Goal: Task Accomplishment & Management: Manage account settings

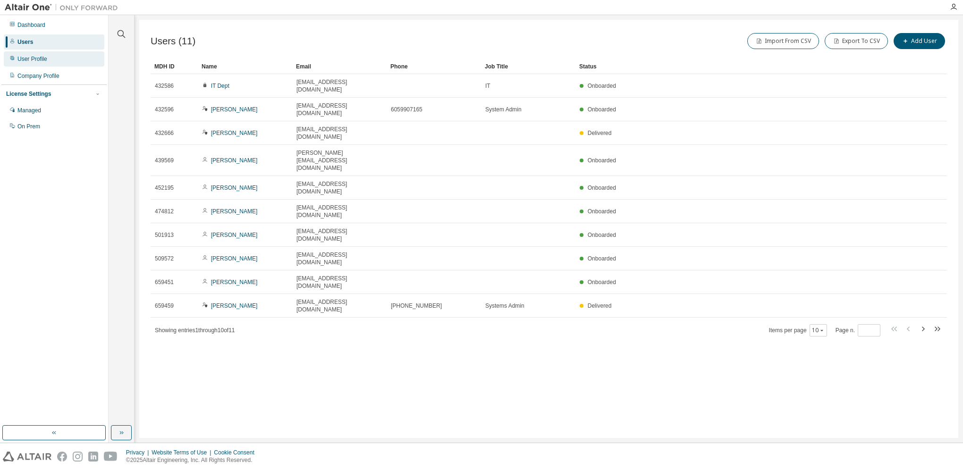
click at [52, 66] on div "User Profile" at bounding box center [54, 58] width 101 height 15
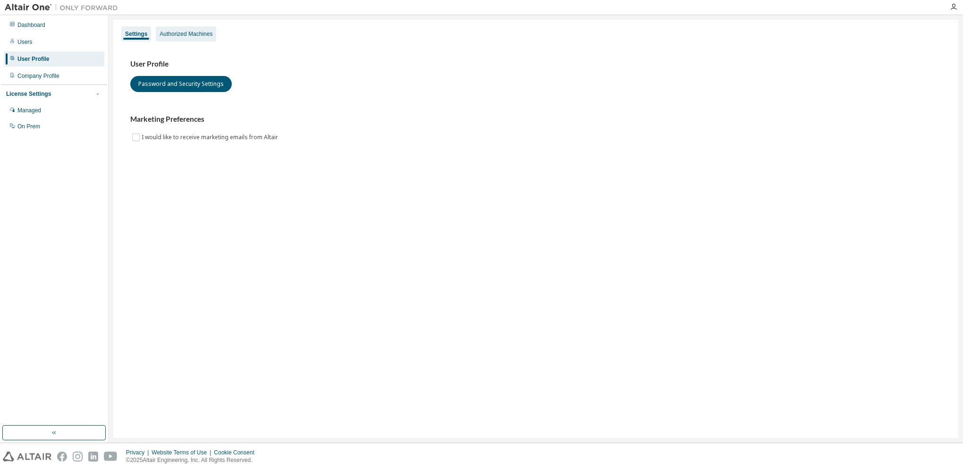
click at [170, 37] on div "Authorized Machines" at bounding box center [185, 34] width 53 height 8
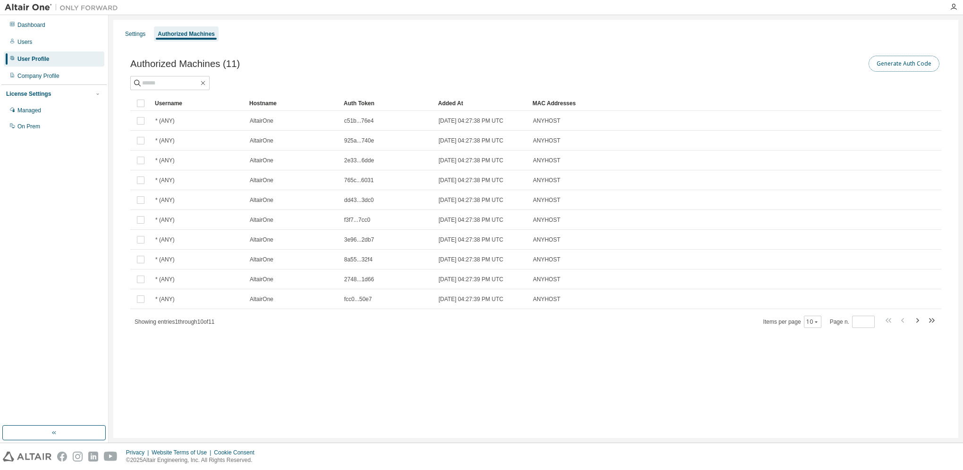
click at [914, 59] on button "Generate Auth Code" at bounding box center [903, 64] width 71 height 16
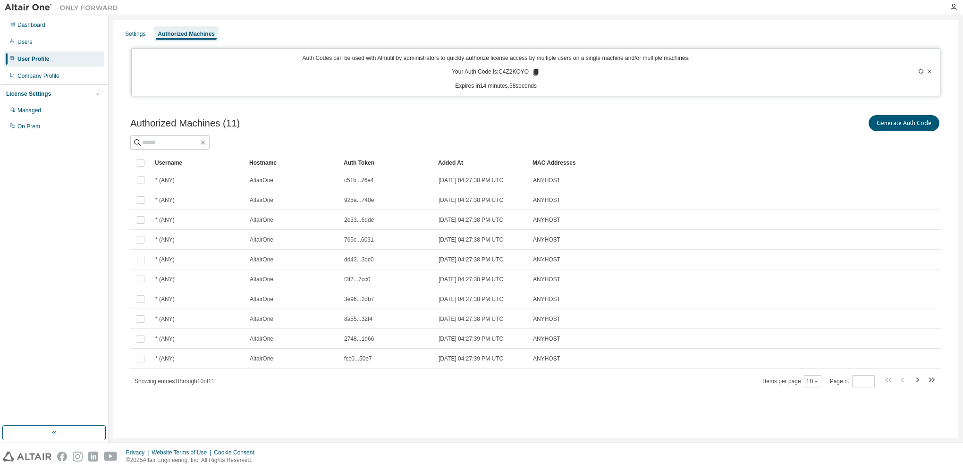
click at [533, 73] on icon at bounding box center [535, 72] width 8 height 8
click at [45, 59] on div "User Profile" at bounding box center [33, 59] width 32 height 8
click at [50, 26] on div "Dashboard" at bounding box center [54, 24] width 101 height 15
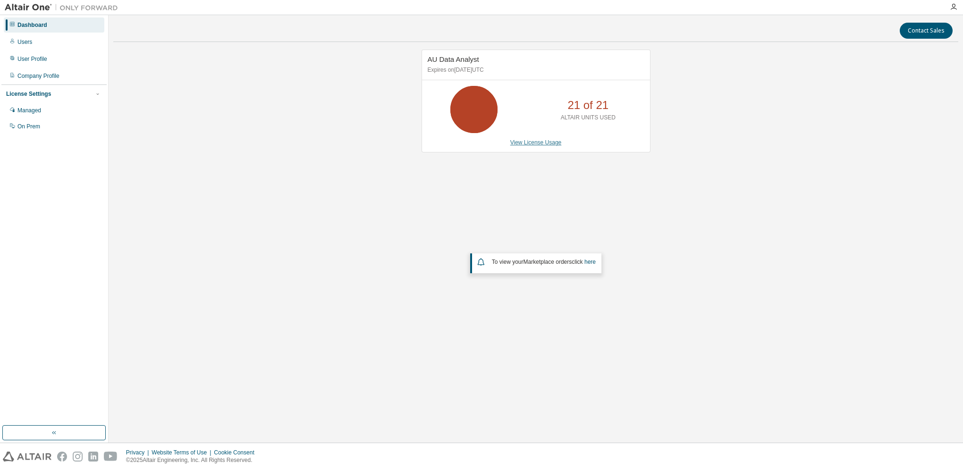
click at [533, 144] on link "View License Usage" at bounding box center [535, 142] width 51 height 7
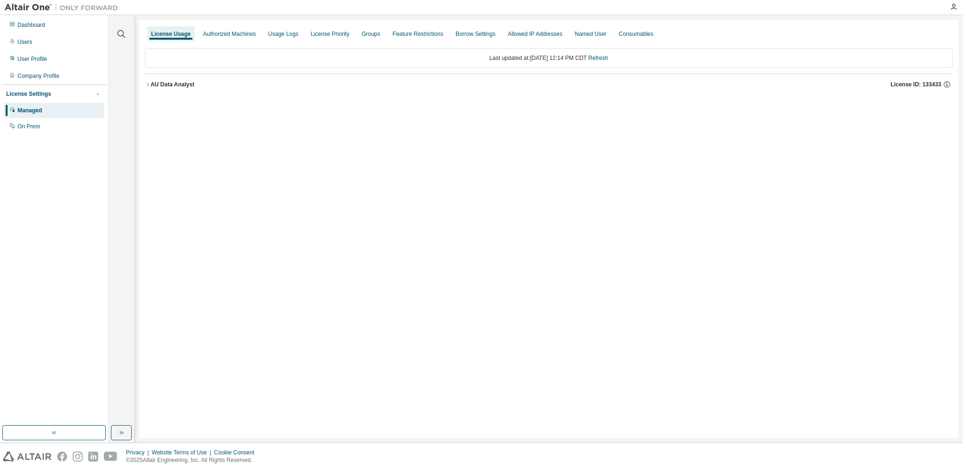
click at [147, 84] on icon "button" at bounding box center [148, 85] width 6 height 6
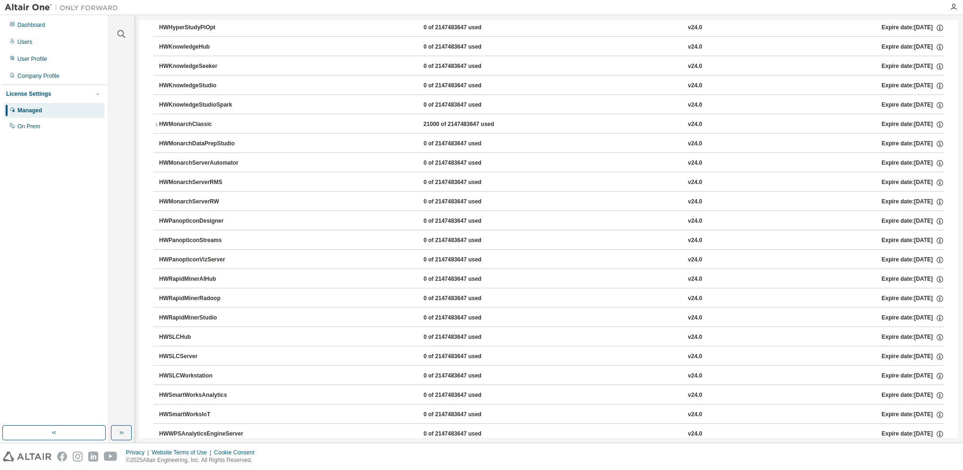
scroll to position [425, 0]
click at [154, 121] on icon "button" at bounding box center [156, 124] width 6 height 6
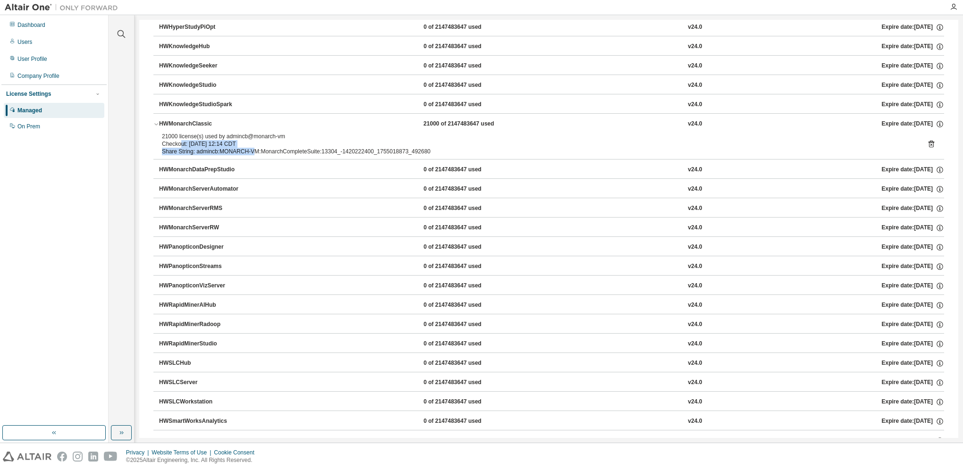
drag, startPoint x: 181, startPoint y: 137, endPoint x: 260, endPoint y: 147, distance: 79.9
click at [260, 147] on div "21000 license(s) used by admincb@monarch-vm Checkout: 2025-08-12 12:14 CDT Shar…" at bounding box center [537, 144] width 751 height 23
click at [278, 148] on div "Share String: admincb:MONARCH-VM:MonarchCompleteSuite:13304_-1420222400_1755018…" at bounding box center [537, 152] width 751 height 8
drag, startPoint x: 229, startPoint y: 143, endPoint x: 186, endPoint y: 128, distance: 45.5
click at [186, 128] on div "HWMonarchClassic 21000 of 2147483647 used v24.0 Expire date: 2025-12-20 21000 l…" at bounding box center [548, 136] width 790 height 46
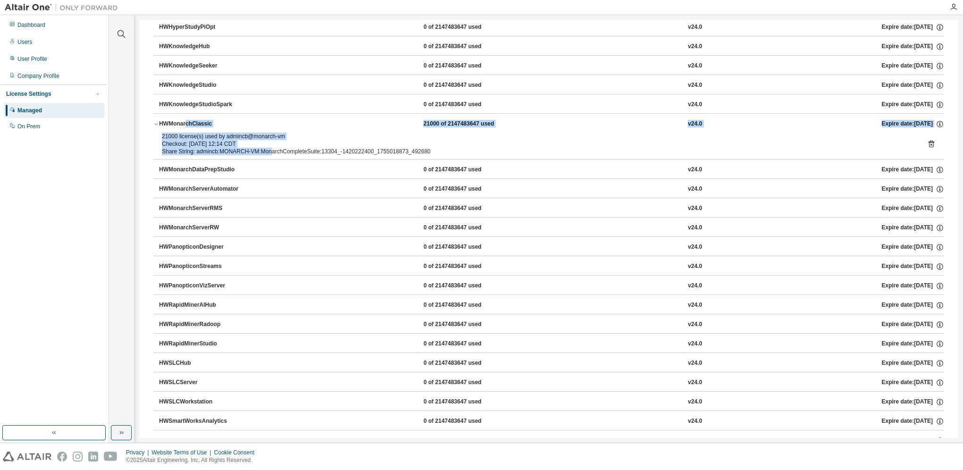
click at [185, 136] on div "21000 license(s) used by admincb@monarch-vm" at bounding box center [537, 137] width 751 height 8
drag, startPoint x: 202, startPoint y: 127, endPoint x: 169, endPoint y: 123, distance: 33.8
click at [202, 127] on button "HWMonarchClassic 21000 of 2147483647 used v24.0 Expire date: 2025-12-20" at bounding box center [548, 124] width 790 height 21
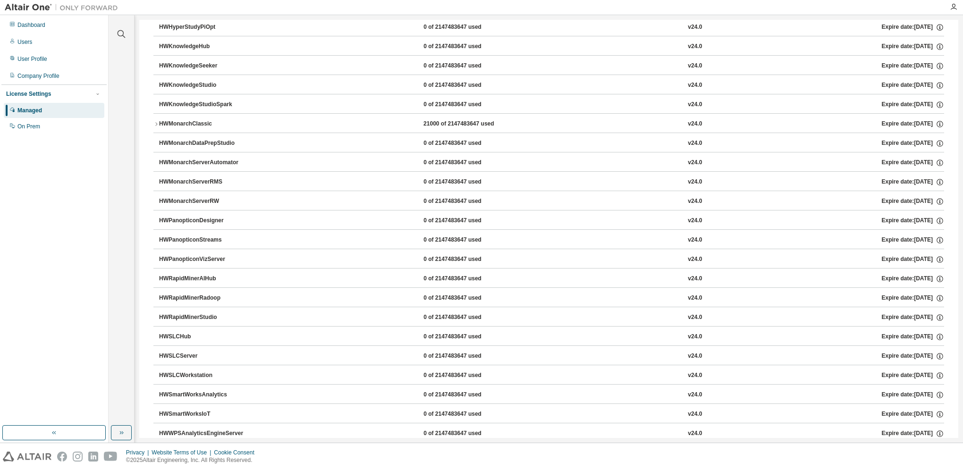
click at [160, 121] on div "HWMonarchClassic" at bounding box center [201, 124] width 85 height 8
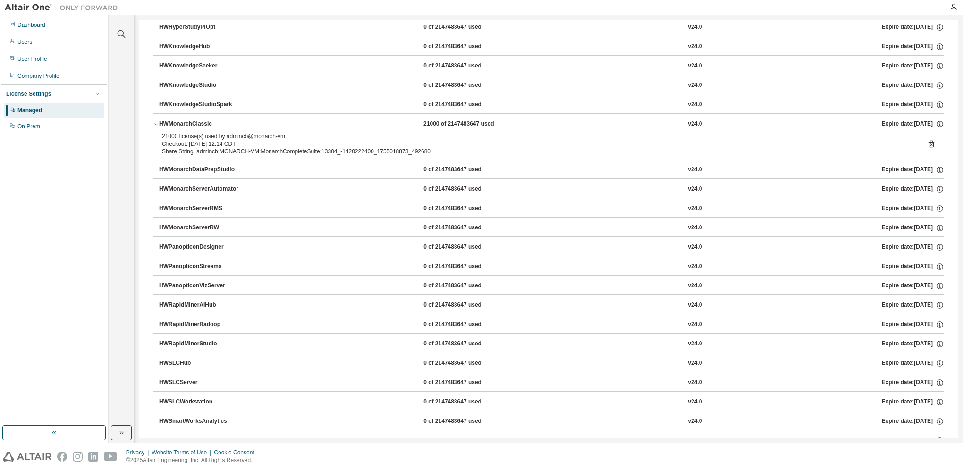
click at [155, 123] on icon "button" at bounding box center [156, 124] width 6 height 6
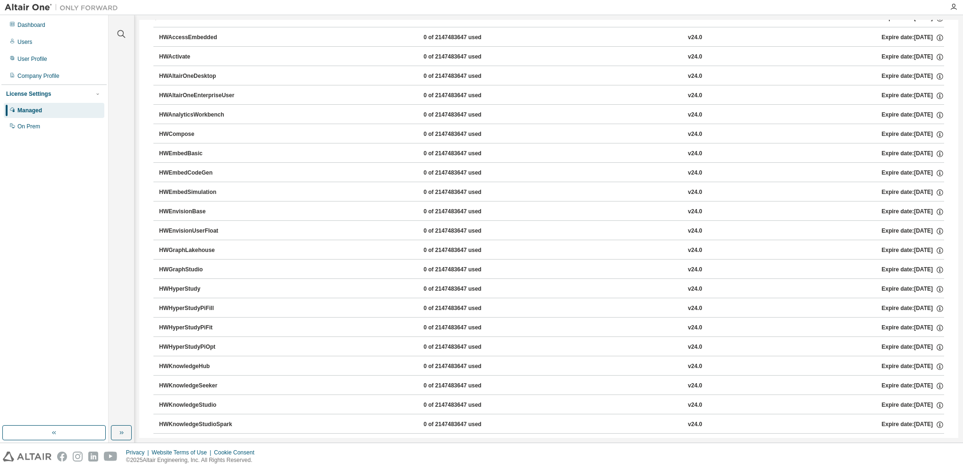
scroll to position [0, 0]
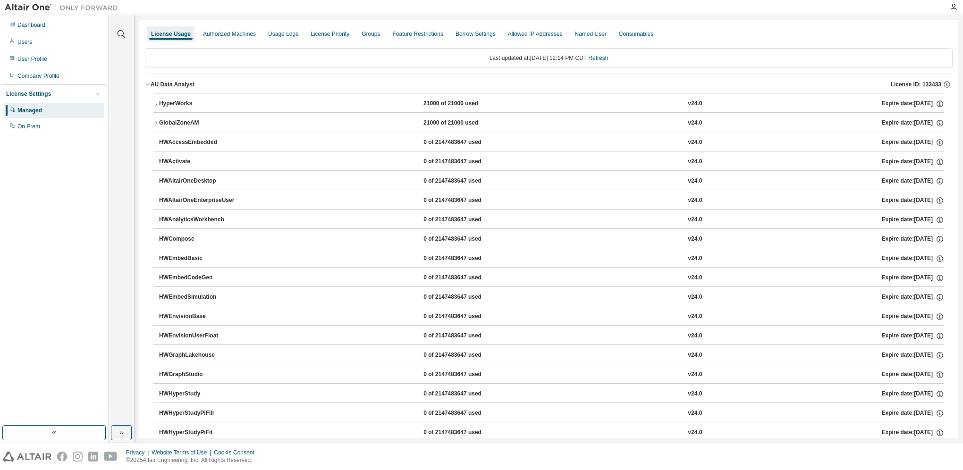
click at [172, 31] on div "License Usage" at bounding box center [171, 34] width 40 height 8
click at [205, 35] on div "Authorized Machines" at bounding box center [229, 34] width 53 height 8
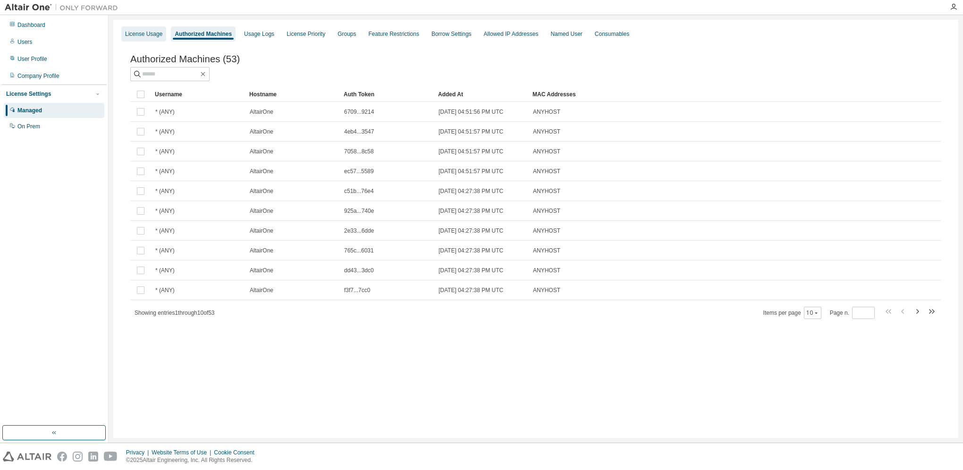
click at [147, 36] on div "License Usage" at bounding box center [143, 34] width 37 height 8
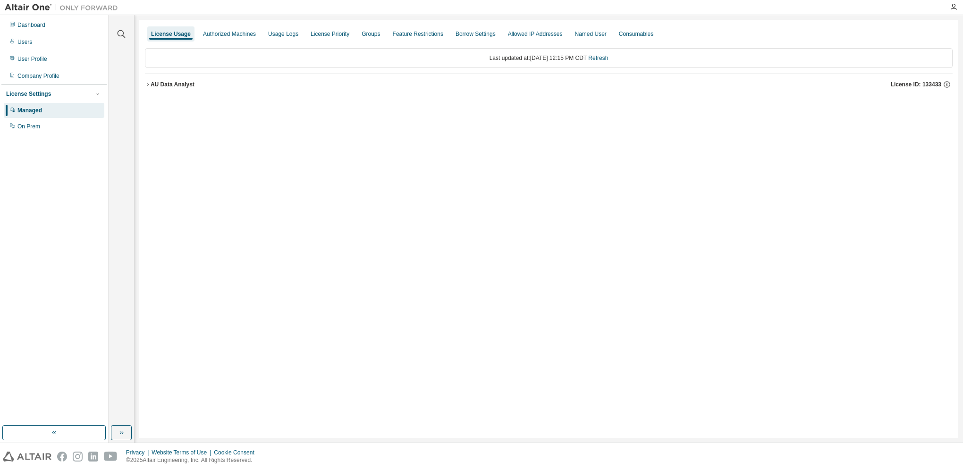
click at [145, 82] on icon "button" at bounding box center [148, 85] width 6 height 6
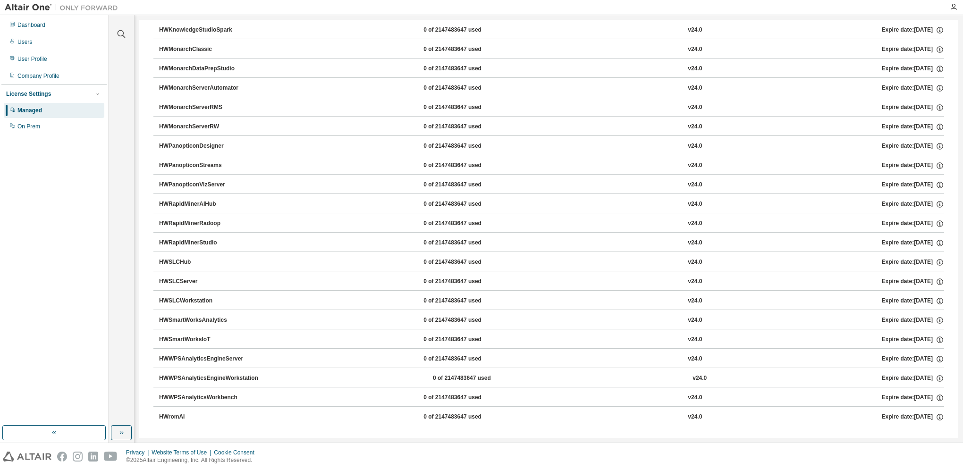
scroll to position [405, 0]
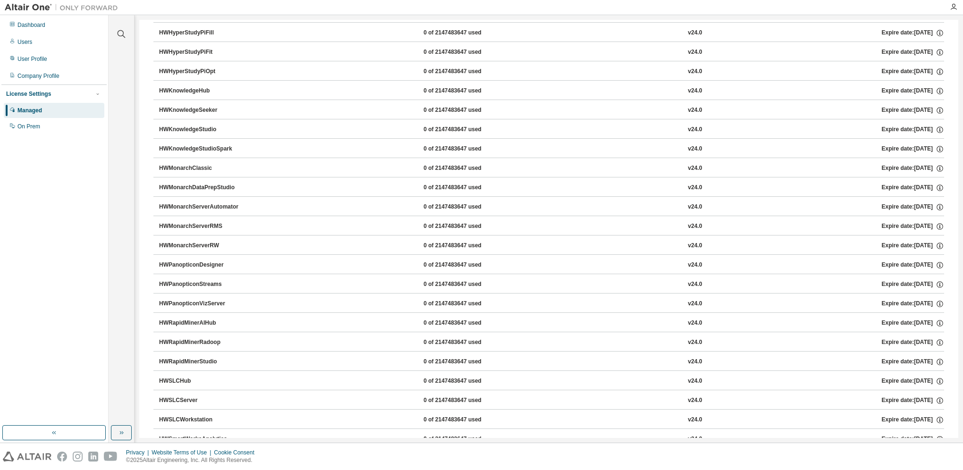
click at [168, 140] on div "HyperWorks 0 of 21000 used v24.0 Expire date: 2025-12-20 GlobalZoneAM 0 of 2100…" at bounding box center [548, 129] width 790 height 832
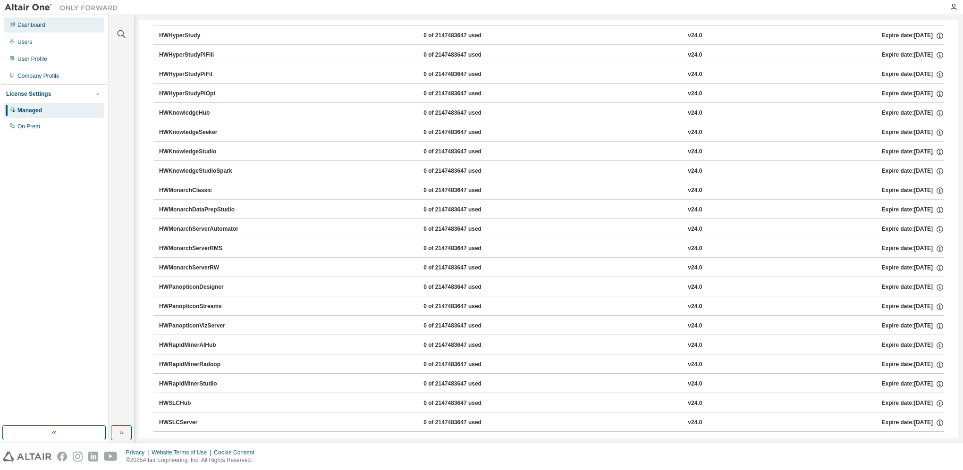
click at [23, 27] on div "Dashboard" at bounding box center [31, 25] width 28 height 8
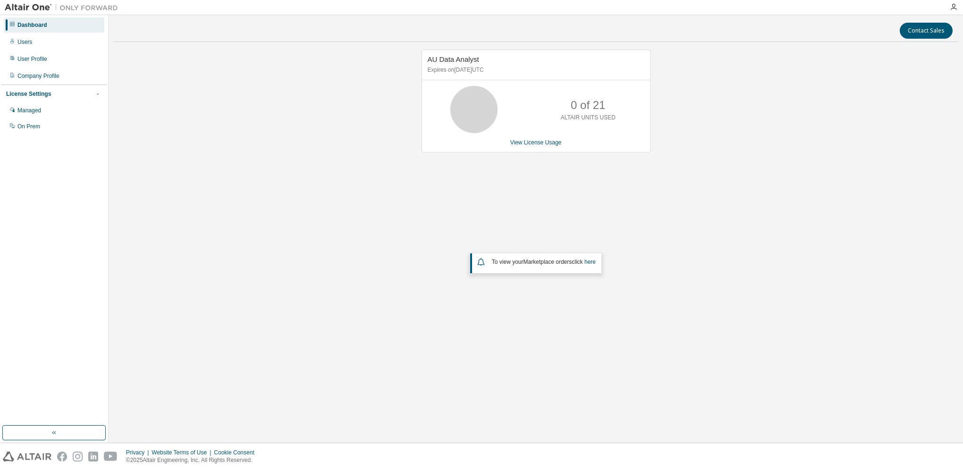
click at [275, 155] on div "AU Data Analyst Expires on December 20, 2025 UTC 0 of 21 ALTAIR UNITS USED View…" at bounding box center [535, 202] width 845 height 305
click at [199, 343] on div "AU Data Analyst Expires on December 20, 2025 UTC 0 of 21 ALTAIR UNITS USED View…" at bounding box center [535, 202] width 845 height 305
click at [51, 60] on div "User Profile" at bounding box center [54, 58] width 101 height 15
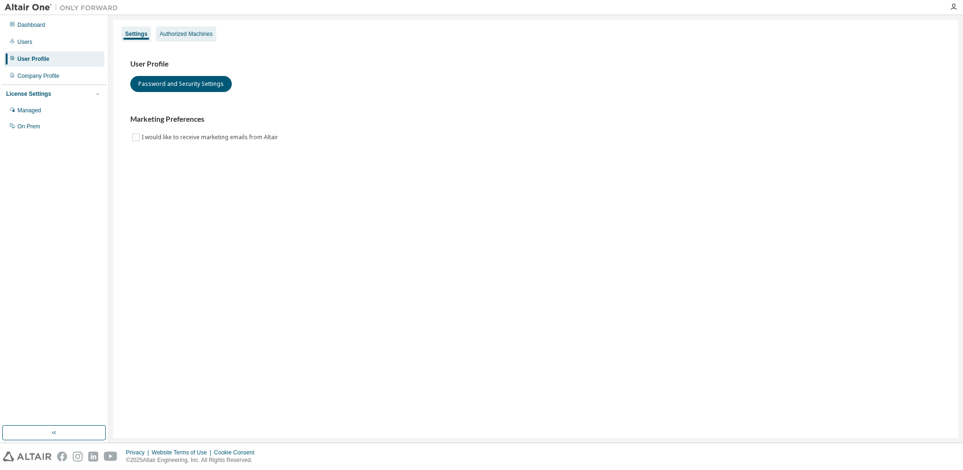
click at [183, 31] on div "Authorized Machines" at bounding box center [185, 34] width 53 height 8
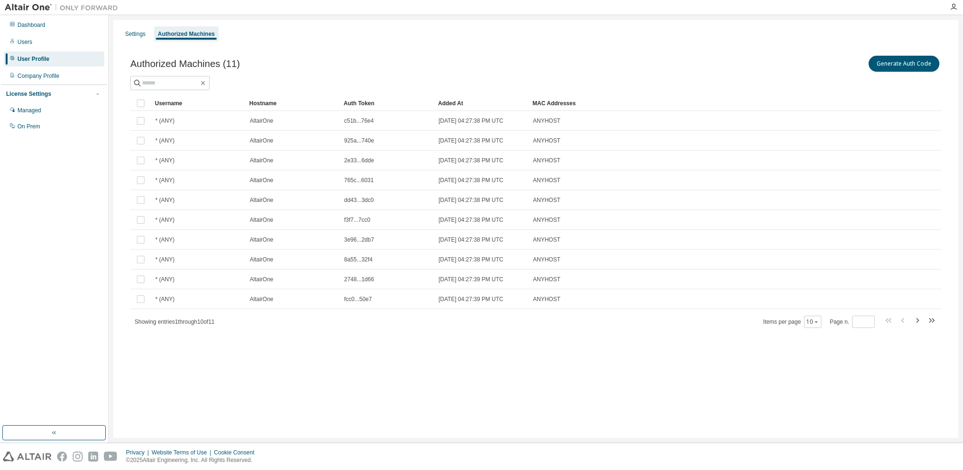
click at [41, 55] on div "User Profile" at bounding box center [33, 59] width 32 height 8
click at [34, 28] on div "Dashboard" at bounding box center [31, 25] width 28 height 8
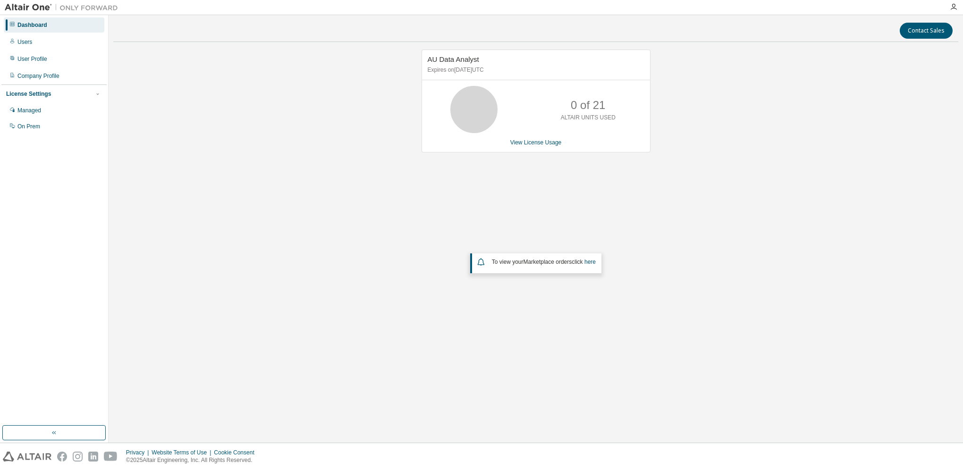
click at [255, 160] on div "AU Data Analyst Expires on December 20, 2025 UTC 0 of 21 ALTAIR UNITS USED View…" at bounding box center [535, 202] width 845 height 305
click at [953, 6] on icon "button" at bounding box center [953, 7] width 8 height 8
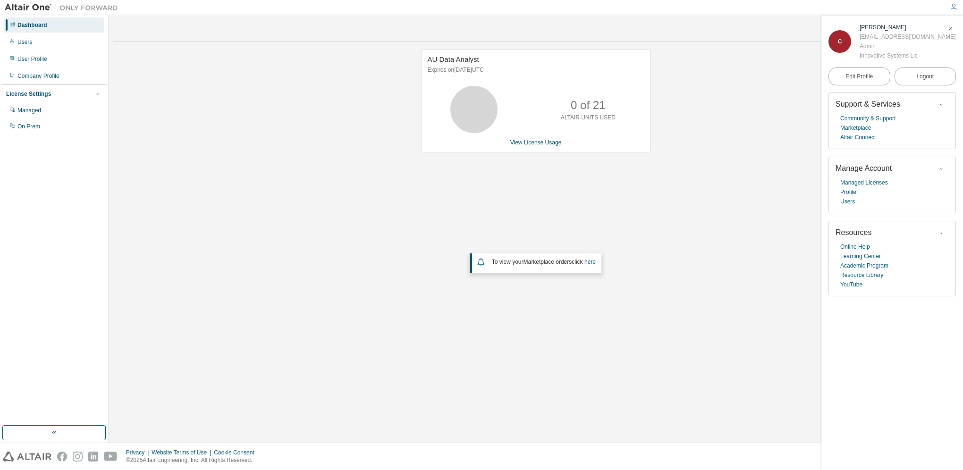
click at [297, 121] on div "AU Data Analyst Expires on December 20, 2025 UTC 0 of 21 ALTAIR UNITS USED View…" at bounding box center [535, 202] width 845 height 305
click at [59, 64] on div "User Profile" at bounding box center [54, 58] width 101 height 15
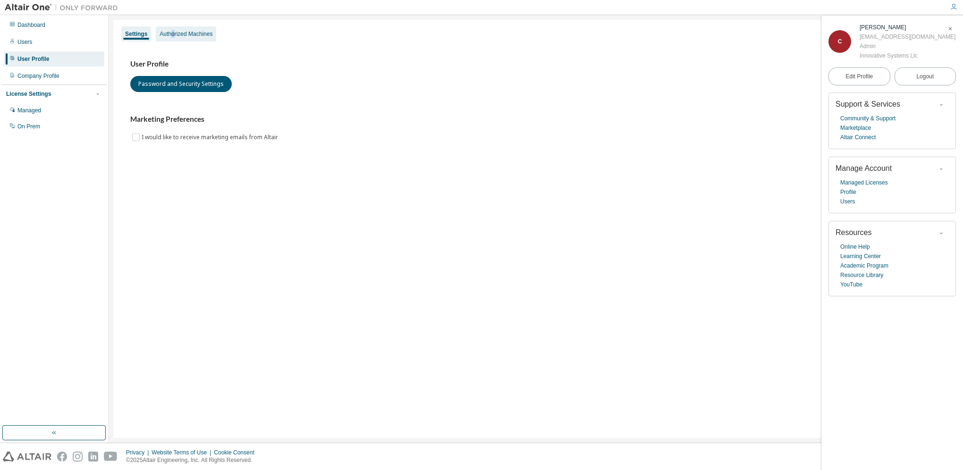
click at [175, 40] on div "Authorized Machines" at bounding box center [186, 33] width 60 height 15
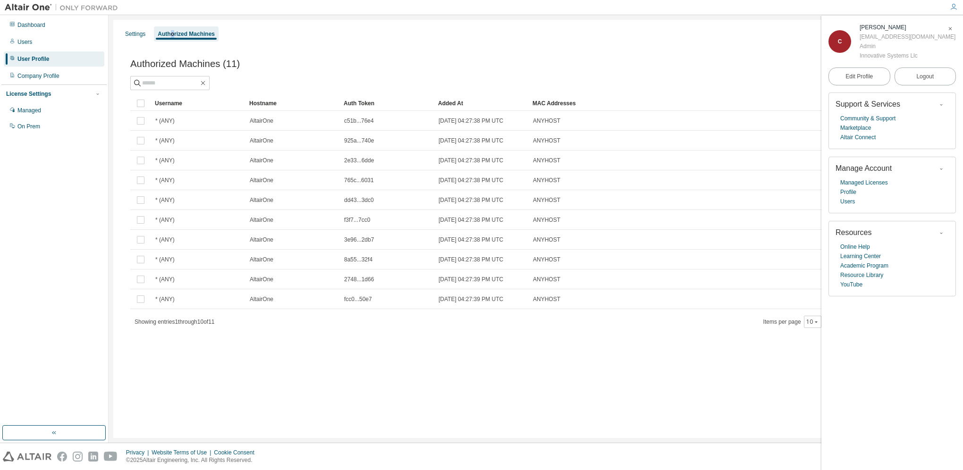
click at [949, 28] on icon "button" at bounding box center [950, 29] width 6 height 6
